Goal: Task Accomplishment & Management: Use online tool/utility

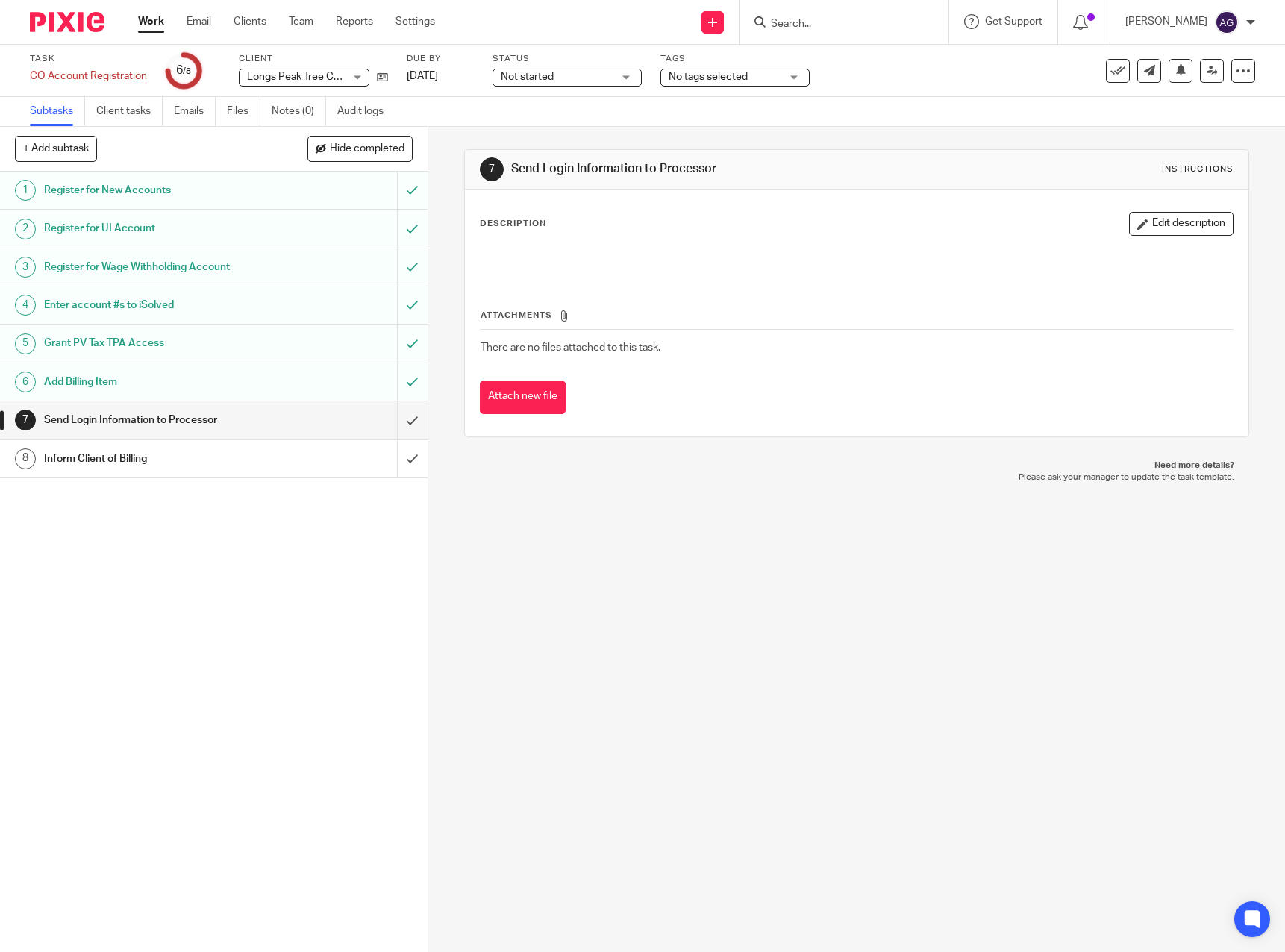
click at [148, 17] on link "Work" at bounding box center [151, 21] width 26 height 15
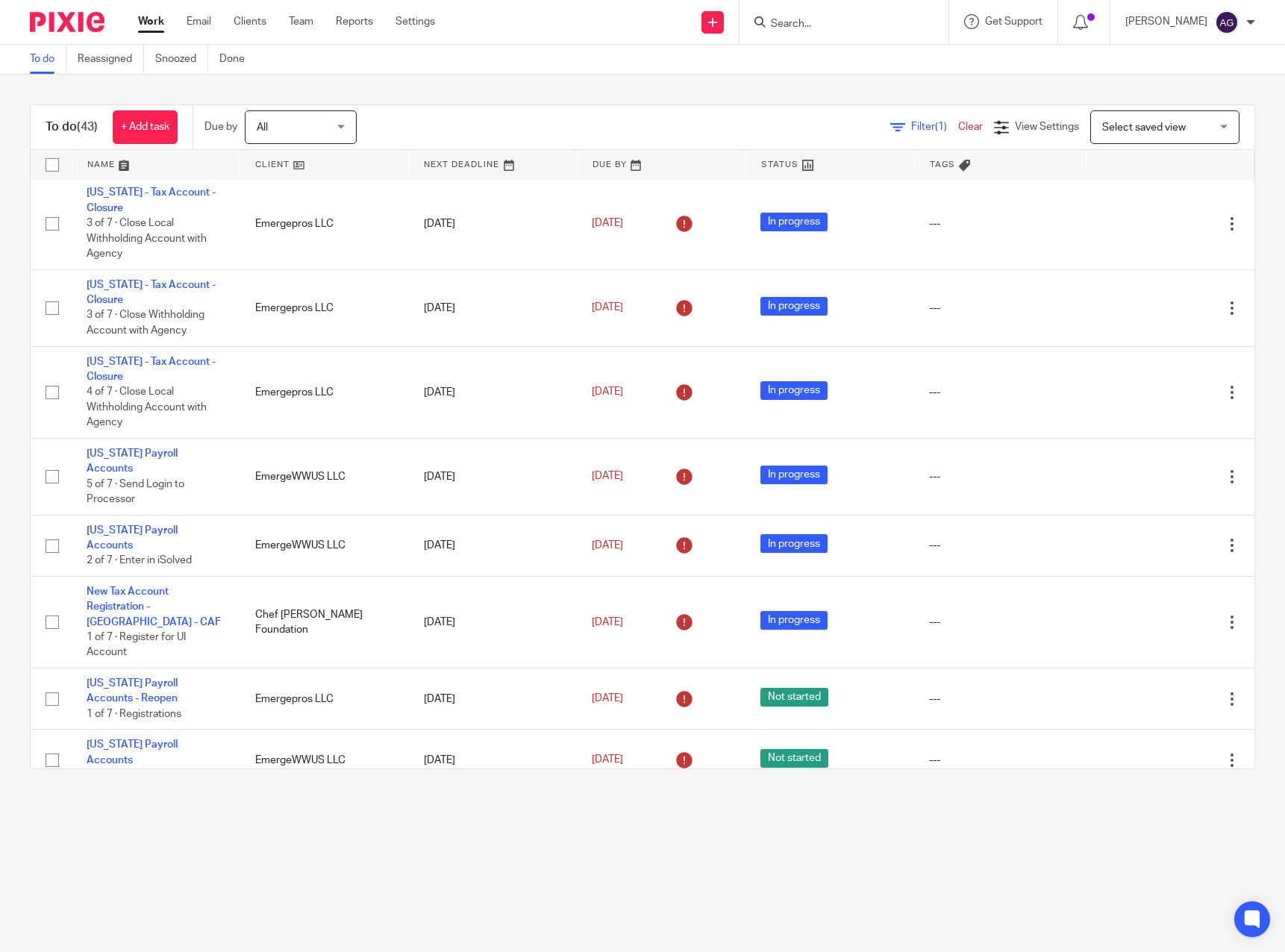
scroll to position [896, 0]
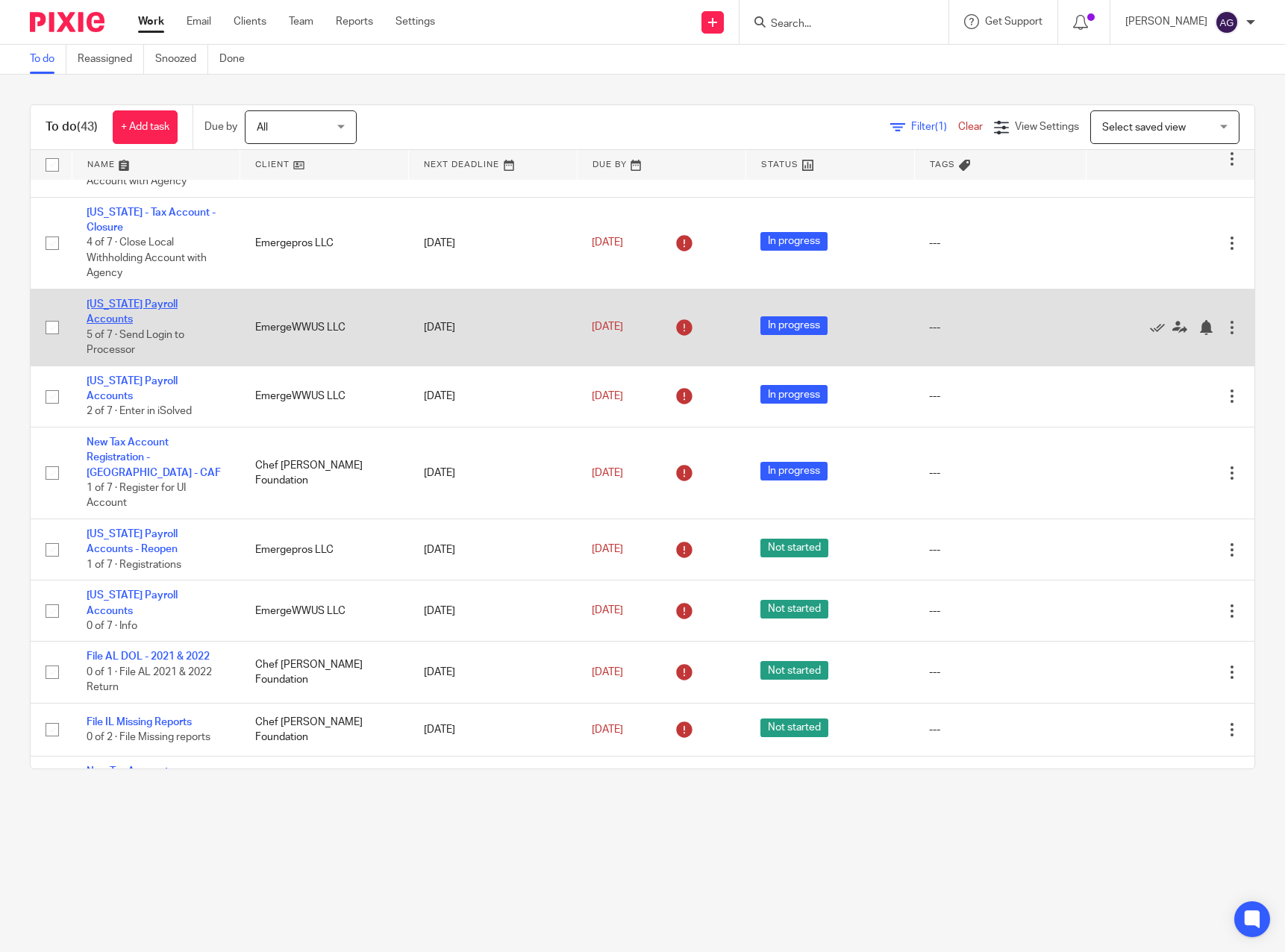
click at [135, 315] on link "Idaho Payroll Accounts" at bounding box center [132, 312] width 91 height 26
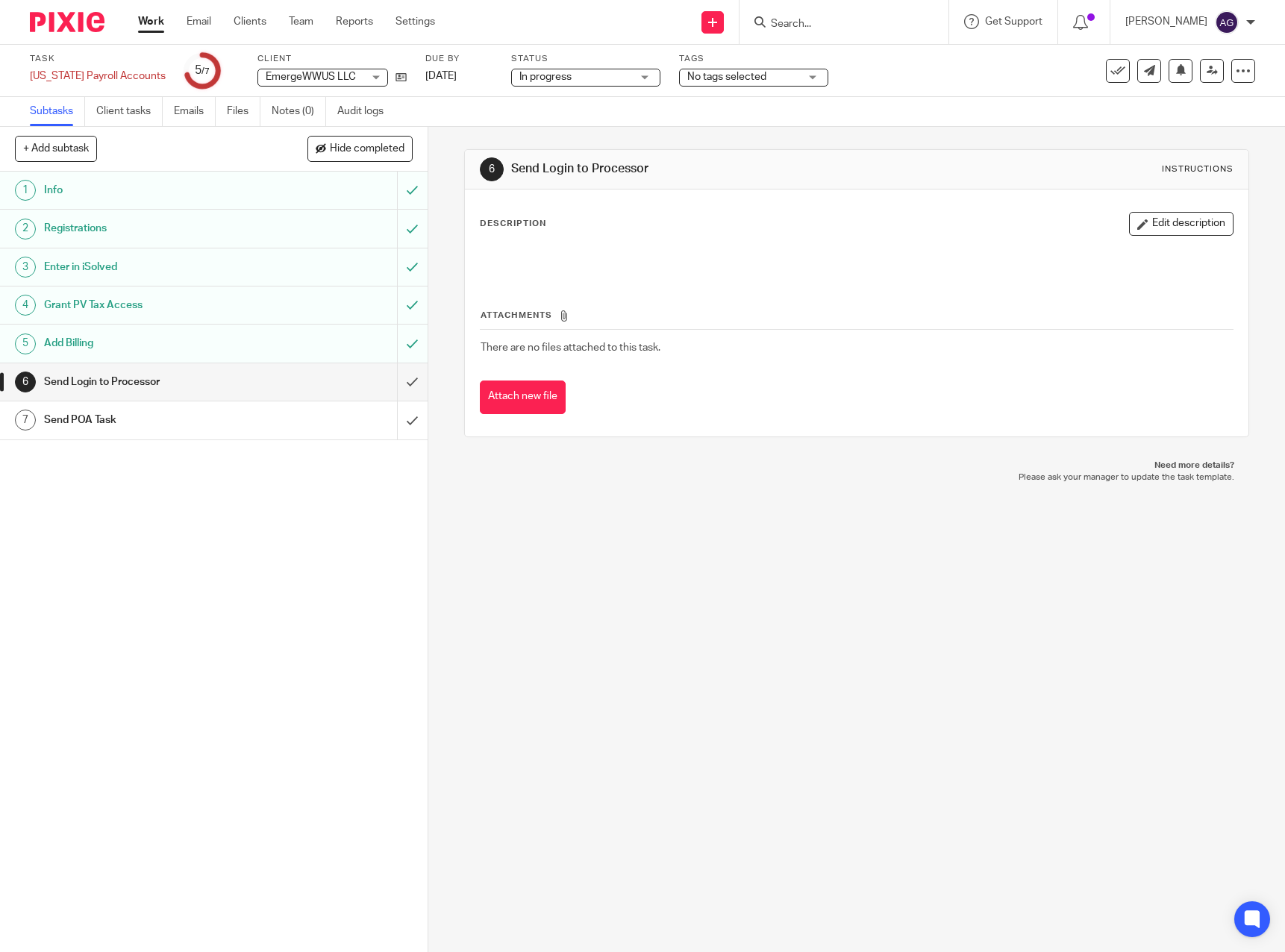
click at [145, 23] on link "Work" at bounding box center [151, 21] width 26 height 15
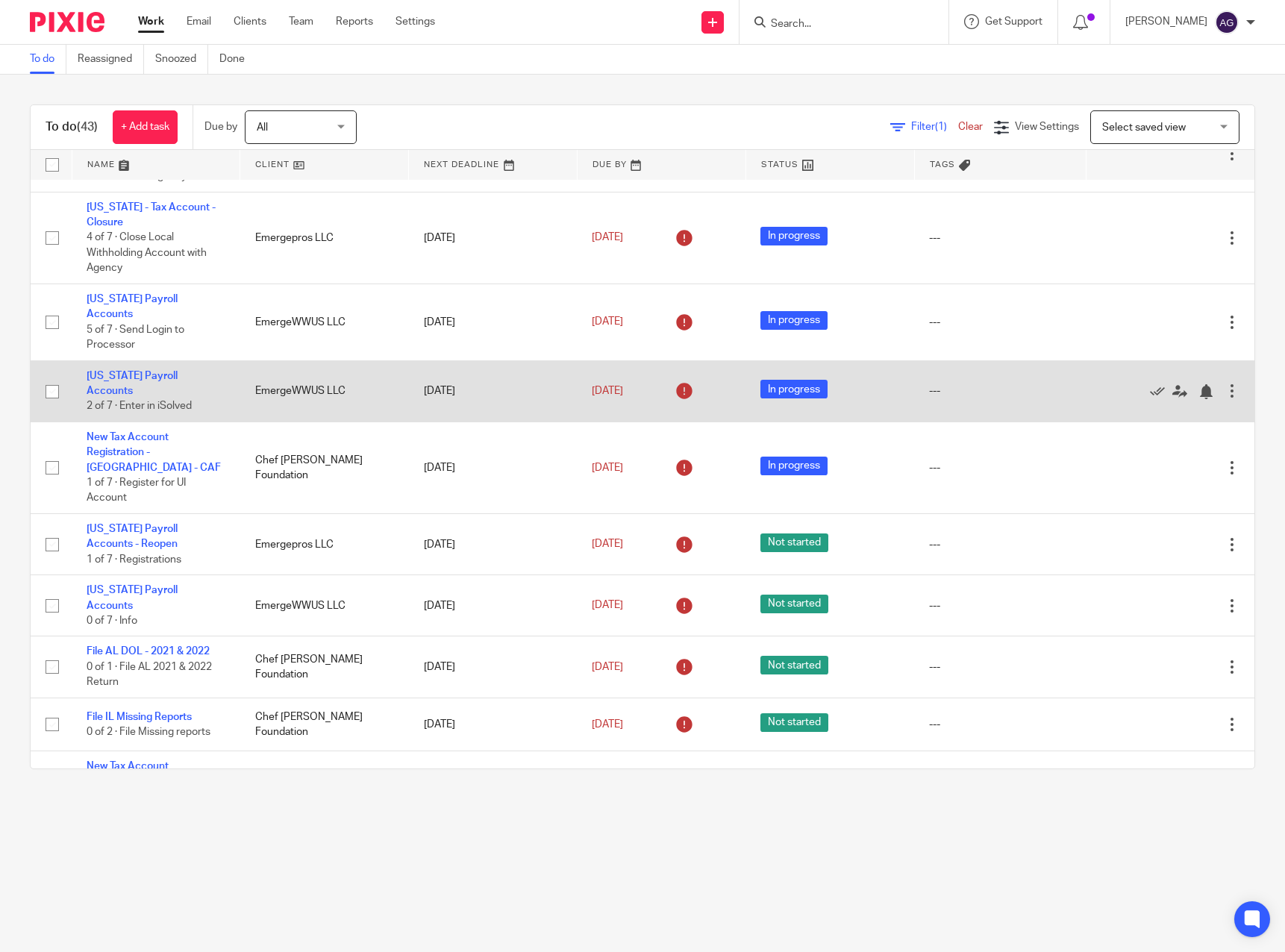
scroll to position [896, 0]
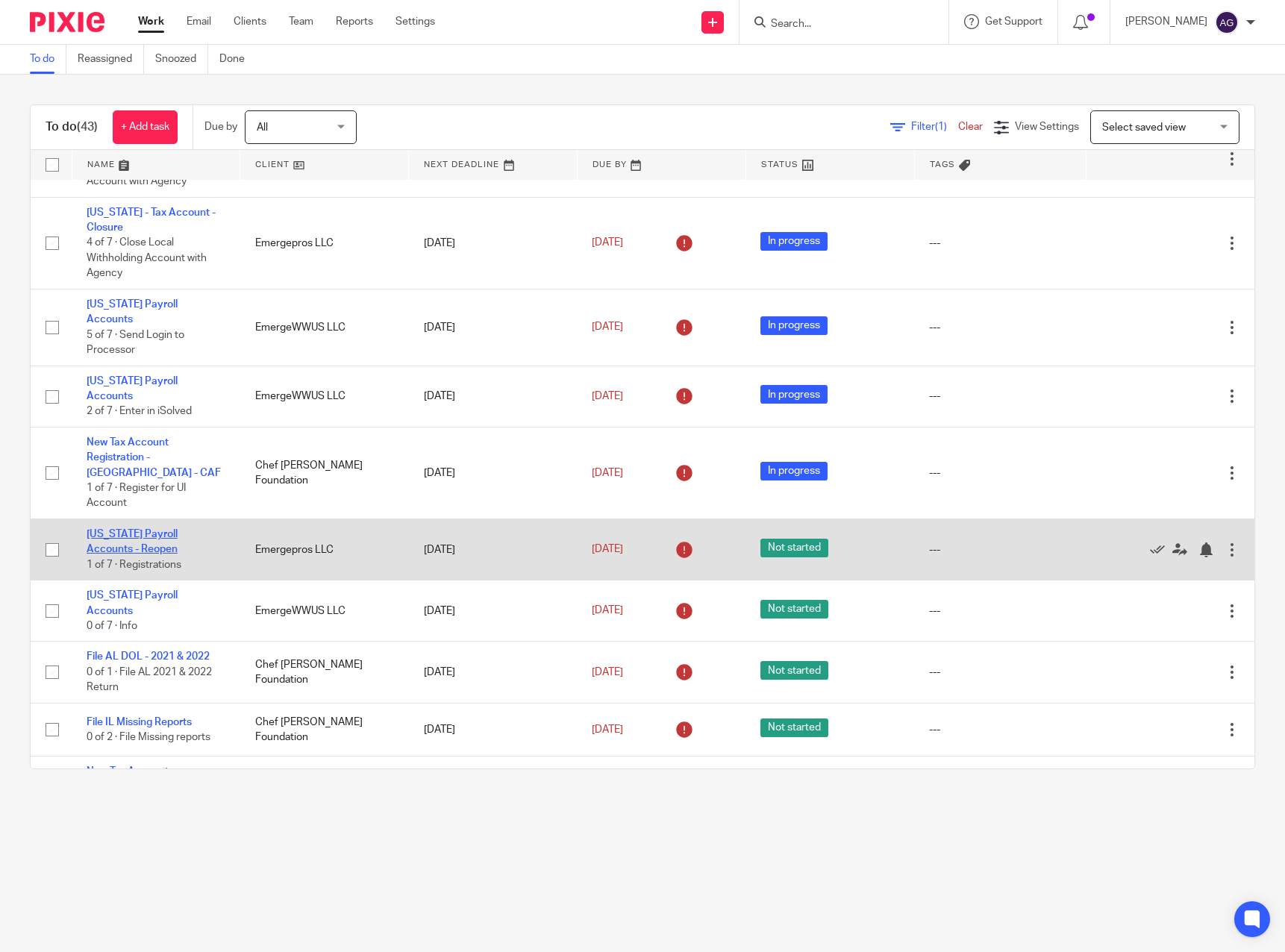
click at [151, 529] on link "[US_STATE] Payroll Accounts - Reopen" at bounding box center [132, 542] width 91 height 26
